Goal: Transaction & Acquisition: Purchase product/service

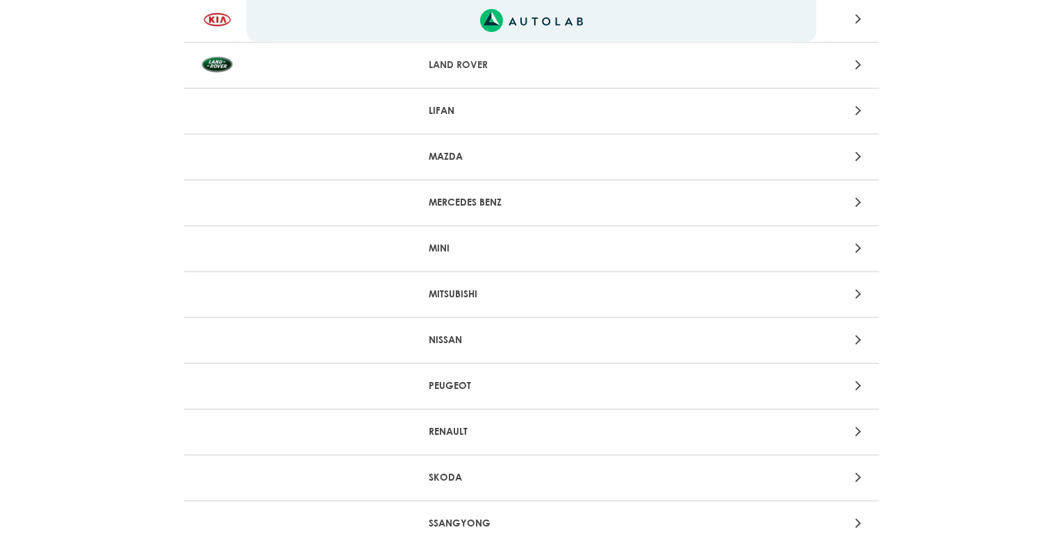
scroll to position [1111, 0]
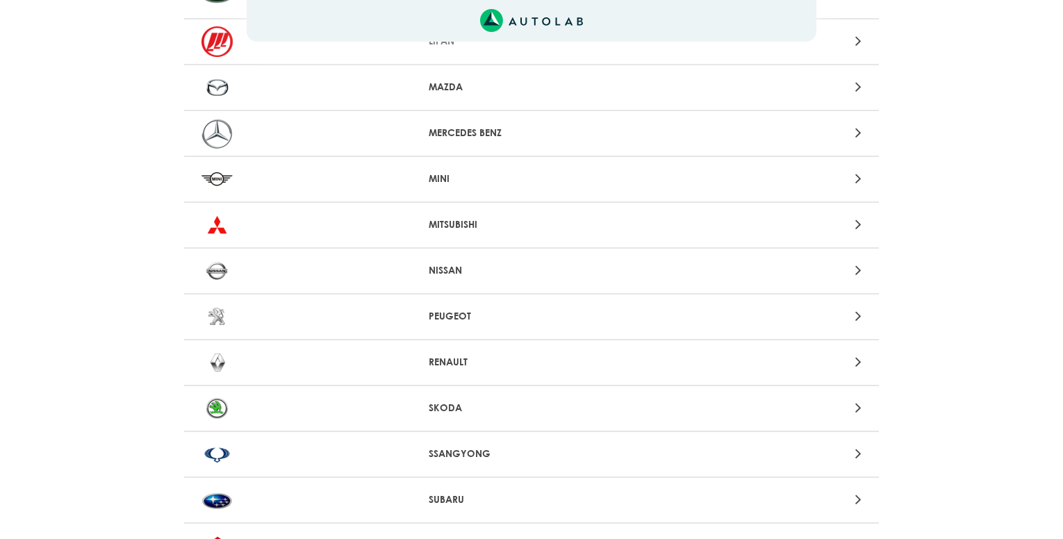
click at [413, 363] on div at bounding box center [304, 362] width 227 height 31
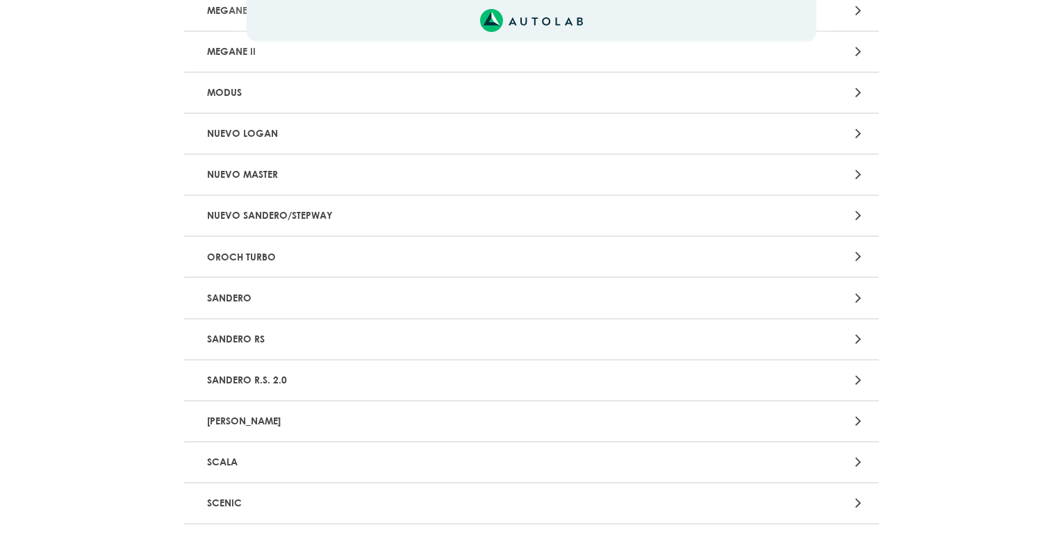
scroll to position [1320, 0]
click at [293, 304] on p "SANDERO" at bounding box center [417, 298] width 433 height 26
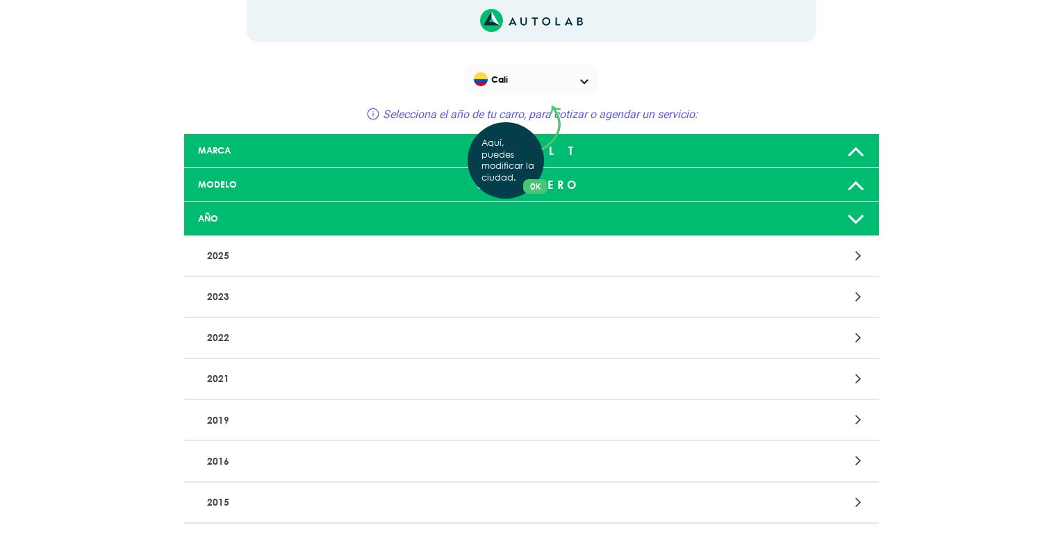
click at [341, 181] on div "Aquí, puedes modificar la ciudad. OK .aex,.bex{fill:none!important;stroke:#50c4…" at bounding box center [531, 269] width 1063 height 539
click at [853, 189] on icon at bounding box center [856, 185] width 18 height 28
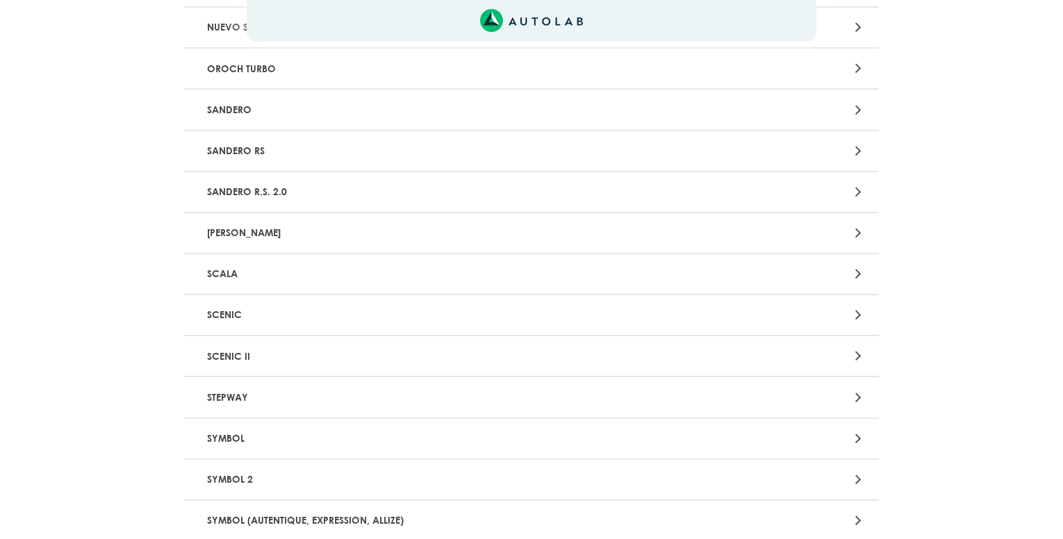
scroll to position [1528, 0]
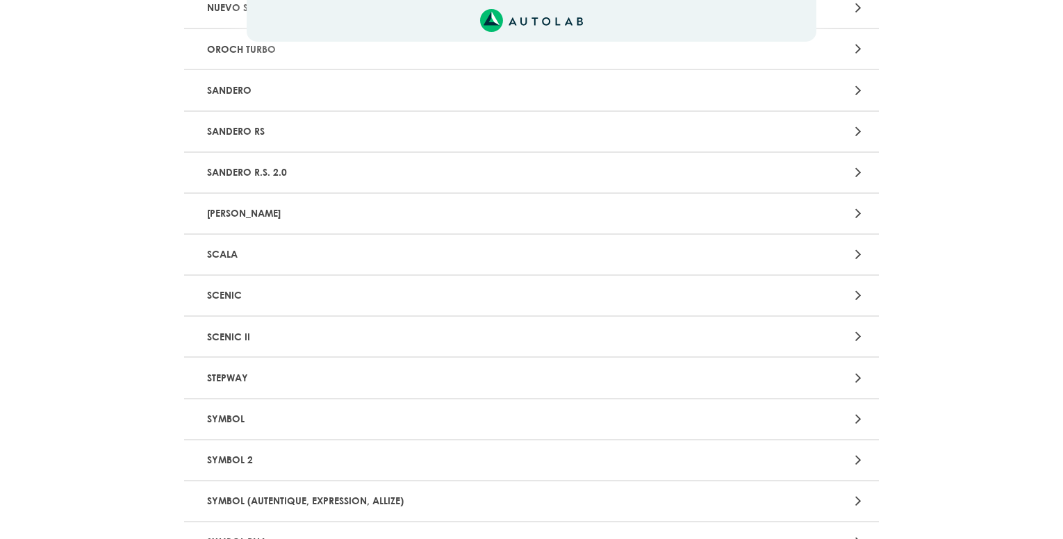
click at [349, 176] on p "SANDERO R.S. 2.0" at bounding box center [417, 173] width 433 height 26
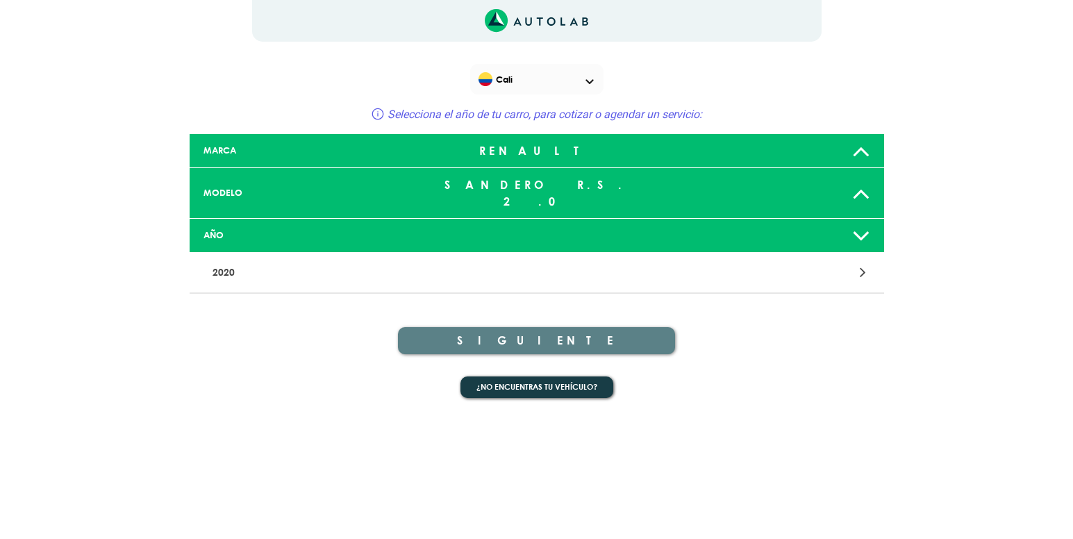
click at [354, 186] on div "MODELO" at bounding box center [307, 192] width 229 height 13
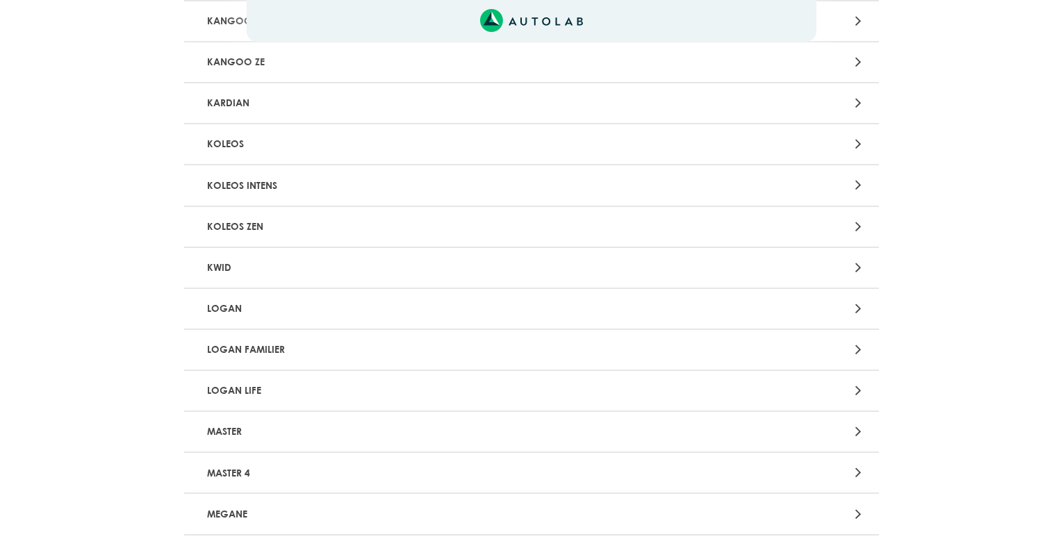
scroll to position [1320, 0]
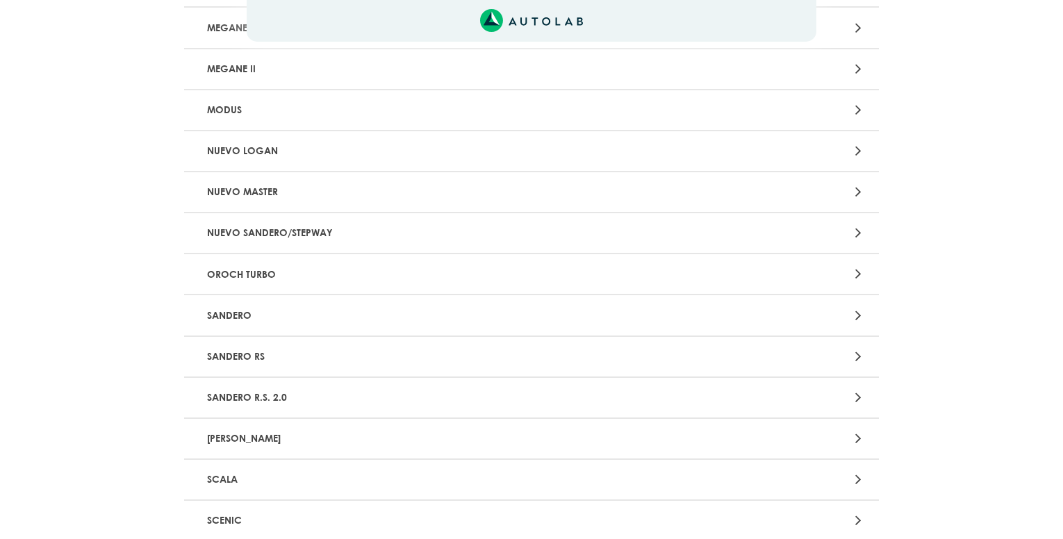
click at [316, 344] on p "SANDERO RS" at bounding box center [417, 357] width 433 height 26
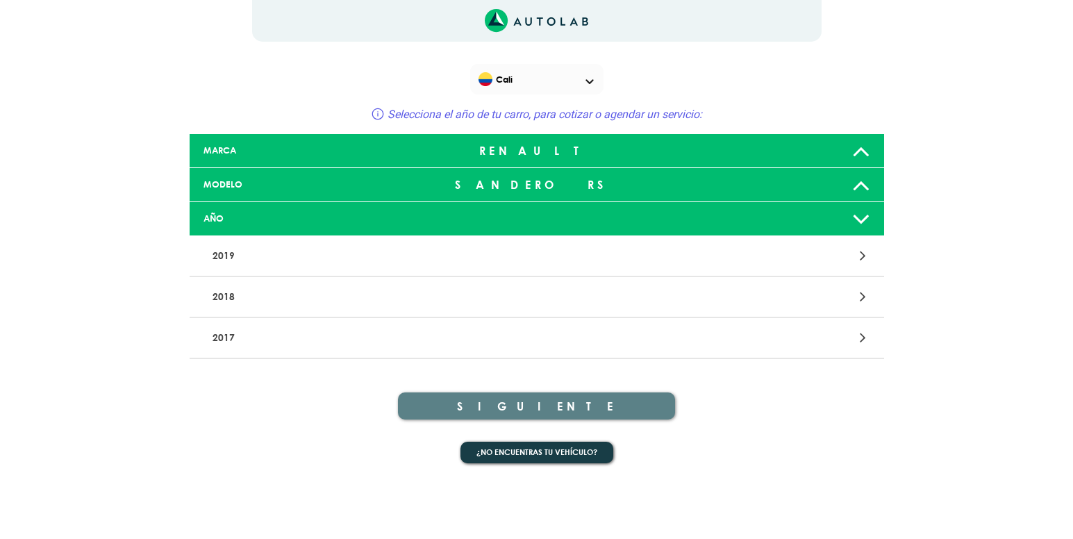
click at [375, 290] on p "2018" at bounding box center [423, 297] width 433 height 26
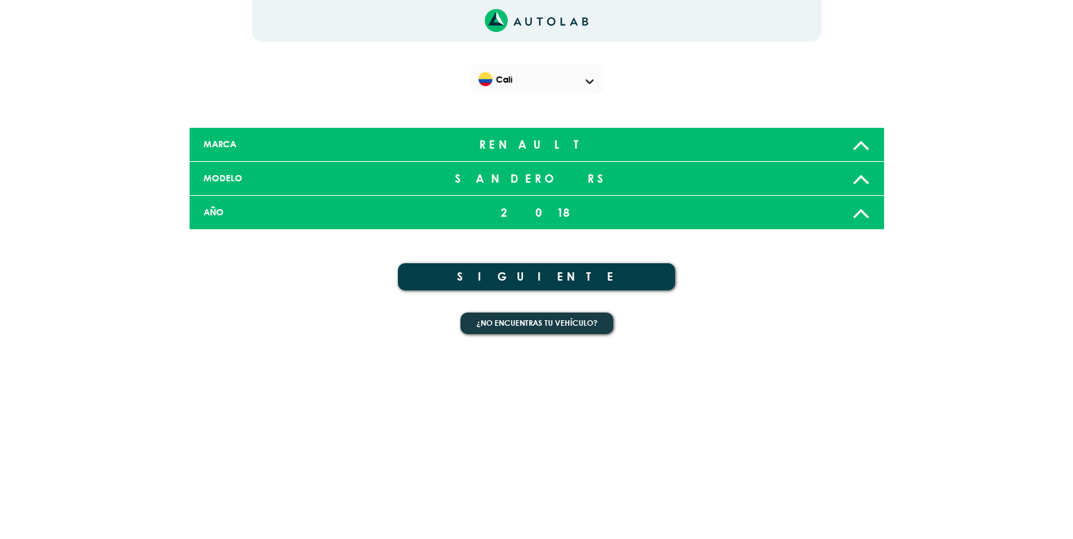
click at [517, 264] on button "SIGUIENTE" at bounding box center [537, 276] width 278 height 27
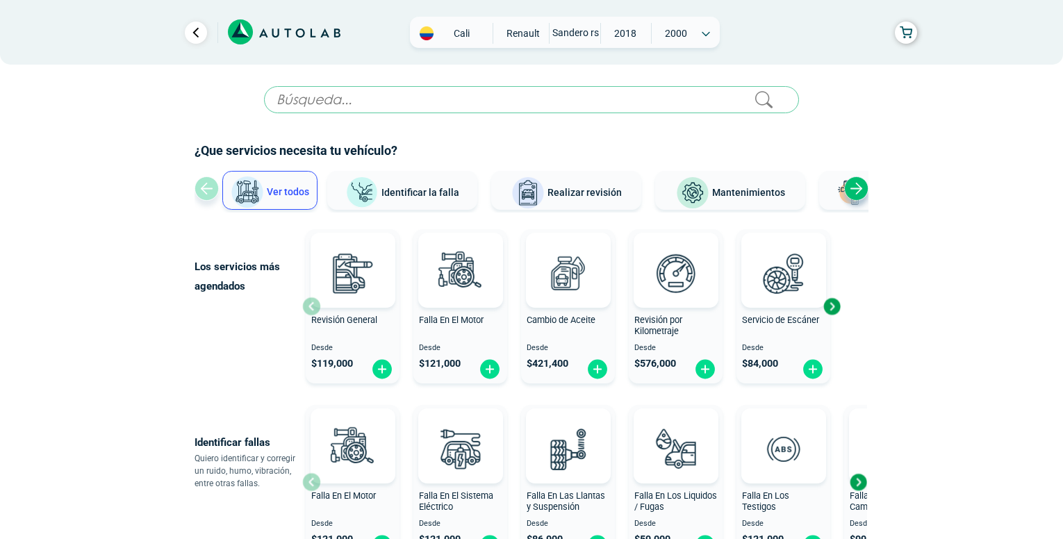
click at [435, 194] on span "Identificar la falla" at bounding box center [420, 191] width 78 height 11
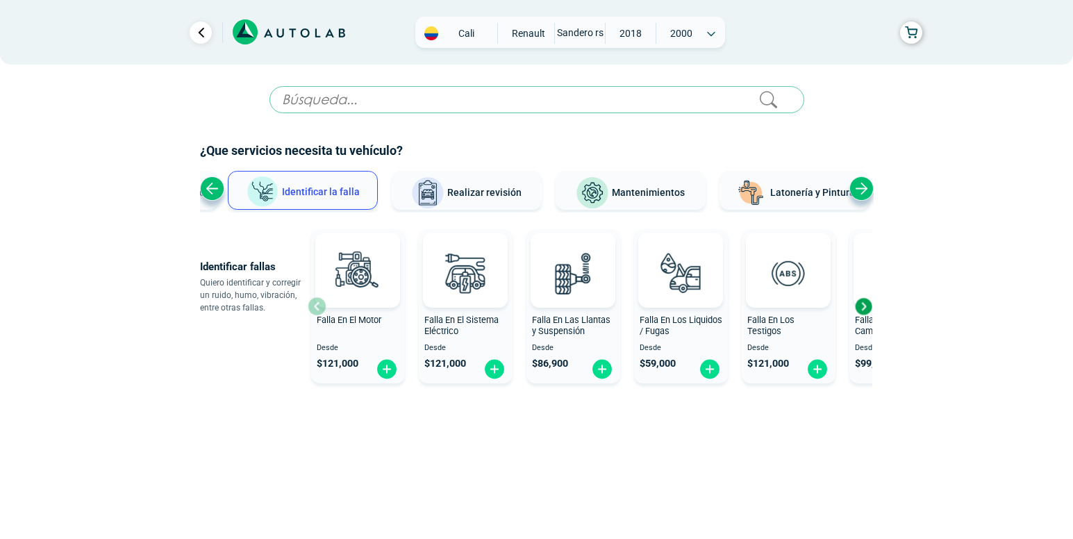
click at [215, 190] on div "Previous slide" at bounding box center [212, 188] width 24 height 24
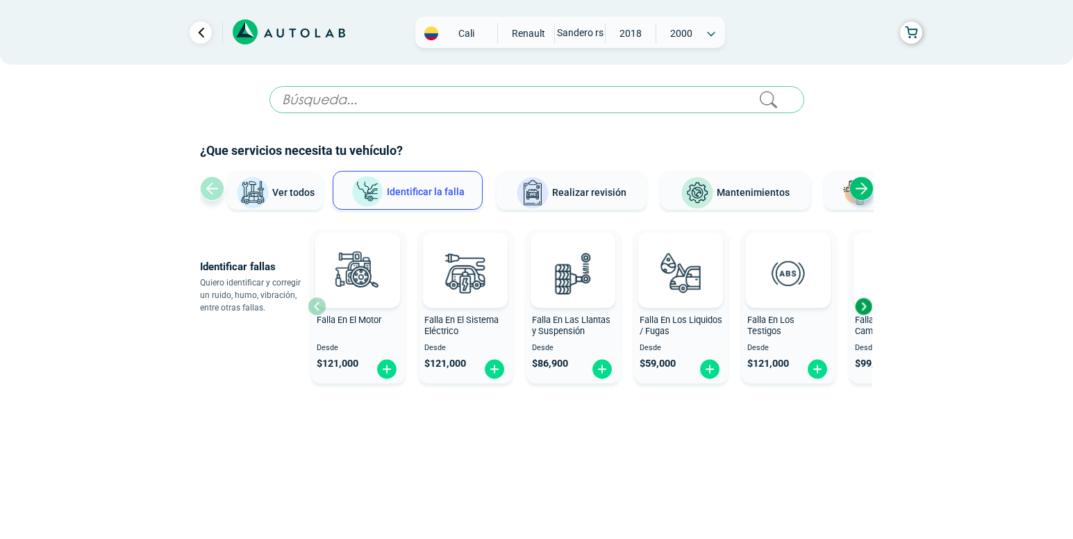
click at [263, 192] on img at bounding box center [252, 192] width 33 height 33
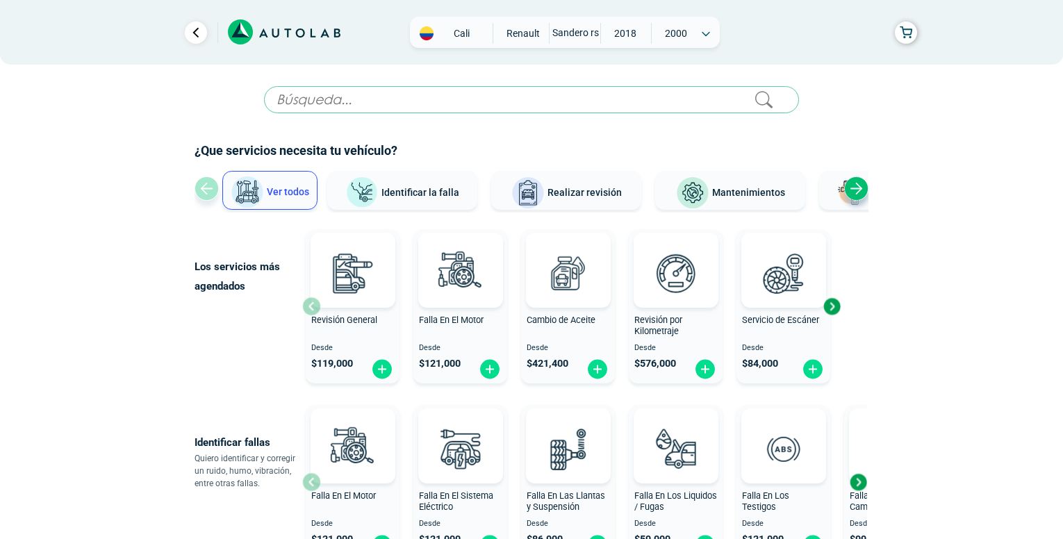
click at [743, 190] on span "Mantenimientos" at bounding box center [748, 192] width 73 height 11
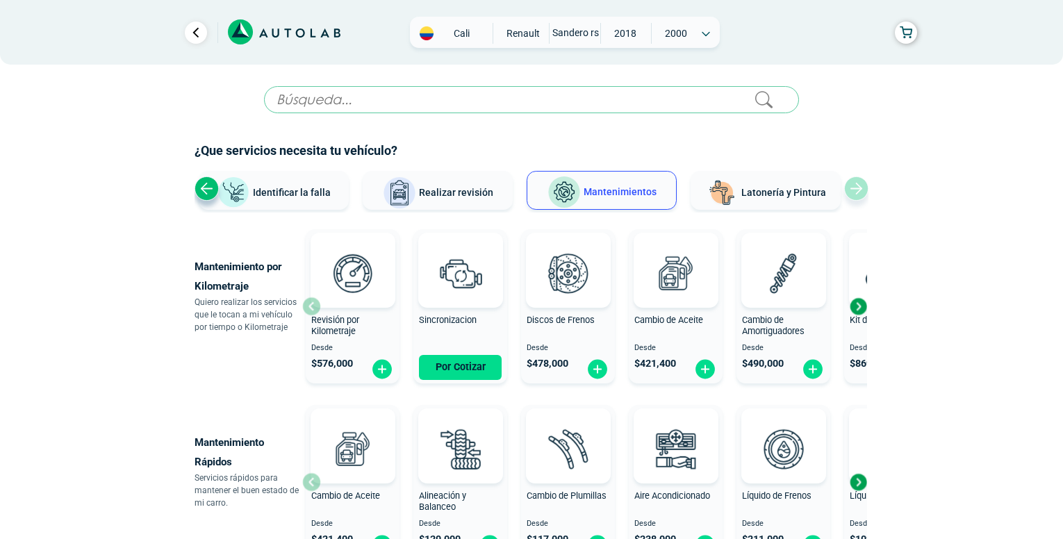
click at [474, 185] on button "Realizar revisión" at bounding box center [438, 190] width 150 height 39
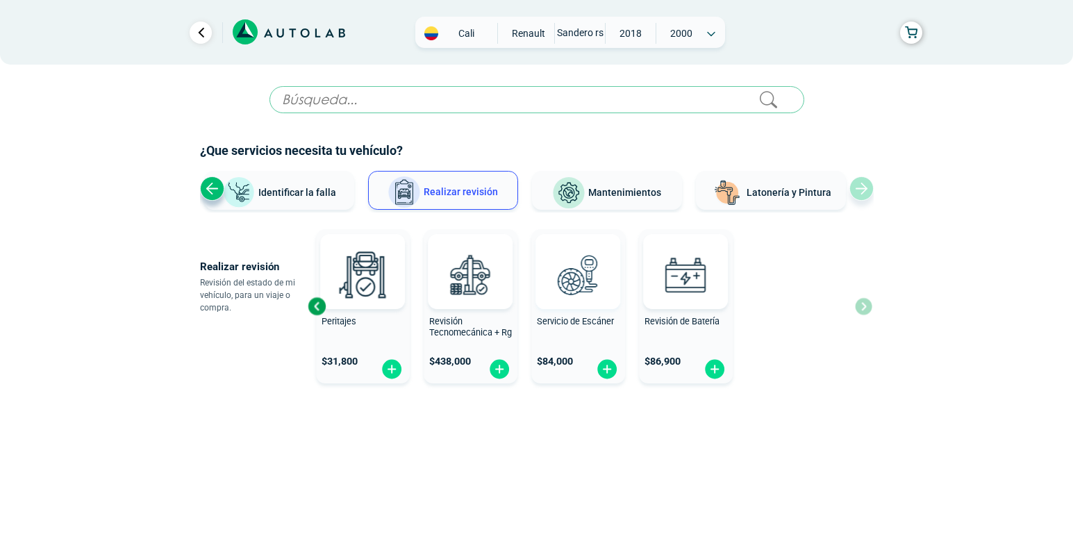
click at [433, 276] on div "Revisión General $ 119,000 Revisión de Aire Acondicionado $ 75,000 Peritajes $ …" at bounding box center [379, 306] width 565 height 165
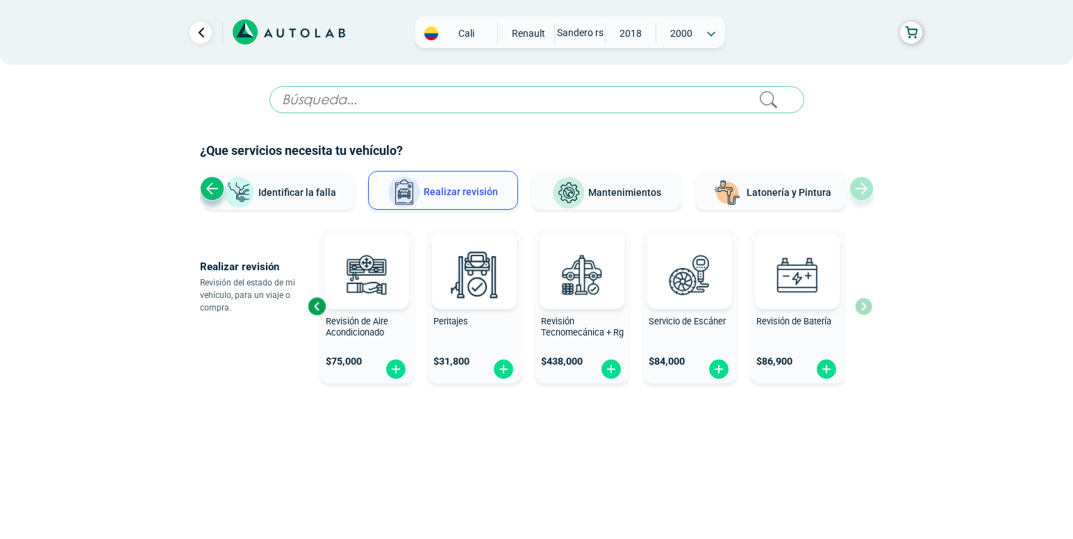
click at [617, 196] on span "Mantenimientos" at bounding box center [624, 192] width 73 height 11
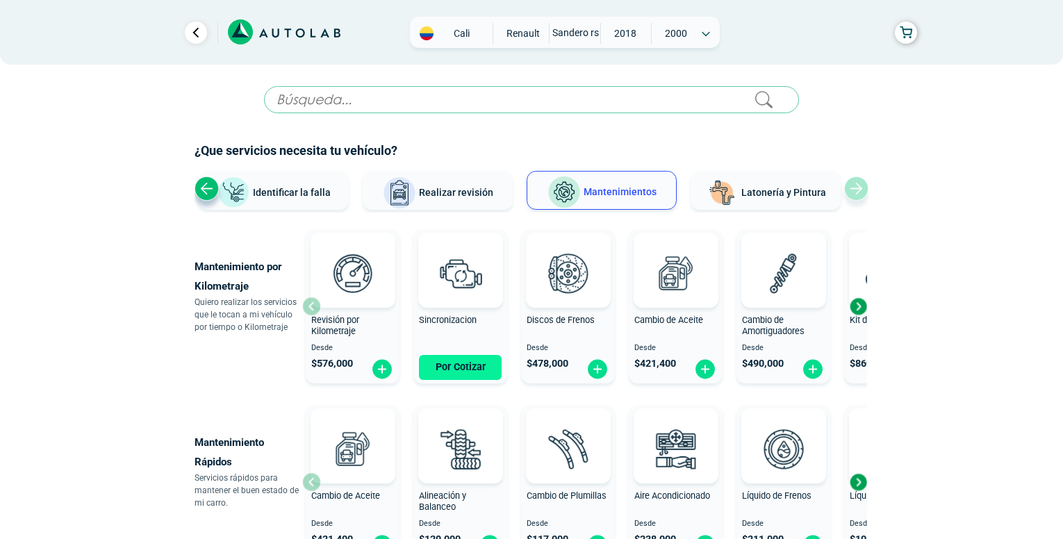
click at [460, 363] on button "Por Cotizar" at bounding box center [460, 367] width 83 height 25
click at [699, 367] on img at bounding box center [705, 369] width 22 height 22
